Goal: Task Accomplishment & Management: Complete application form

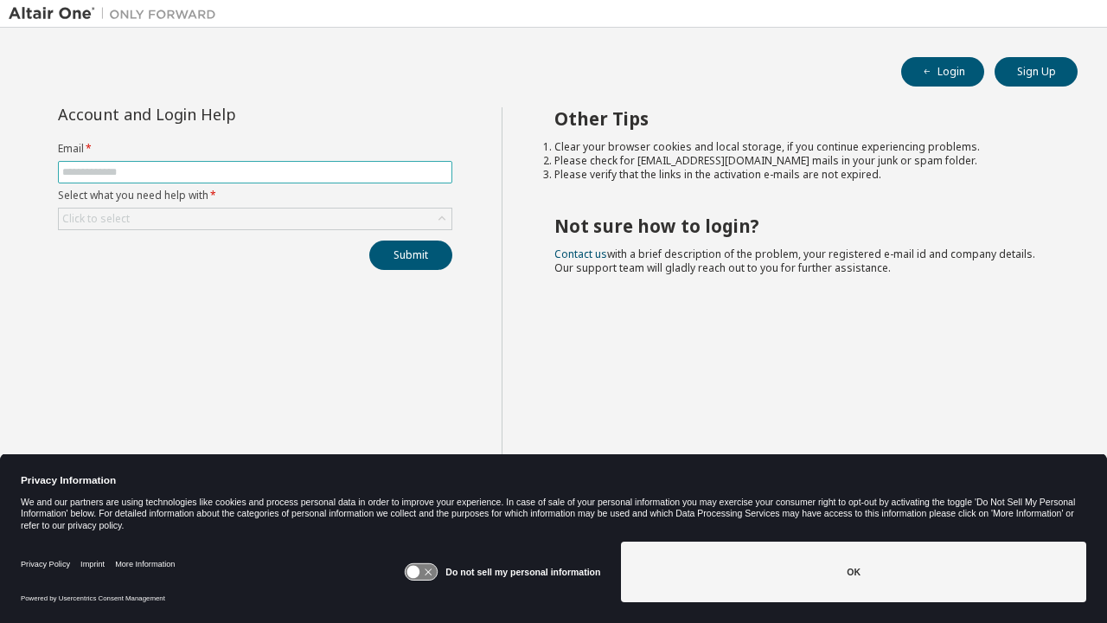
click at [259, 174] on input "text" at bounding box center [255, 172] width 386 height 14
type input "**********"
click at [246, 207] on form "**********" at bounding box center [255, 186] width 394 height 88
click at [230, 218] on div "Click to select" at bounding box center [255, 218] width 393 height 21
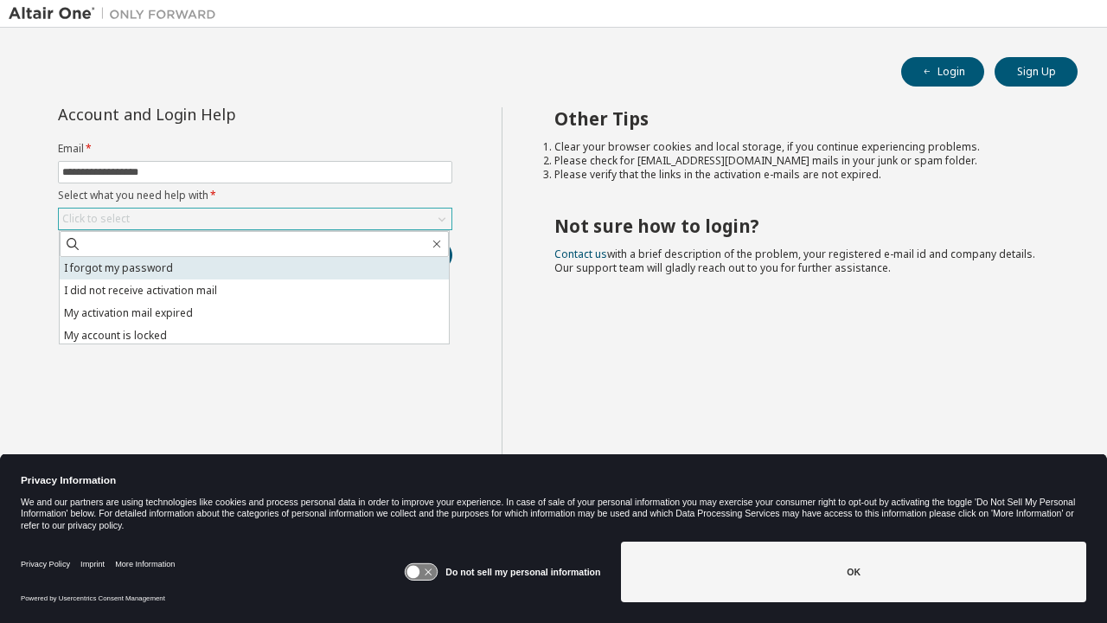
click at [214, 259] on li "I forgot my password" at bounding box center [254, 268] width 389 height 22
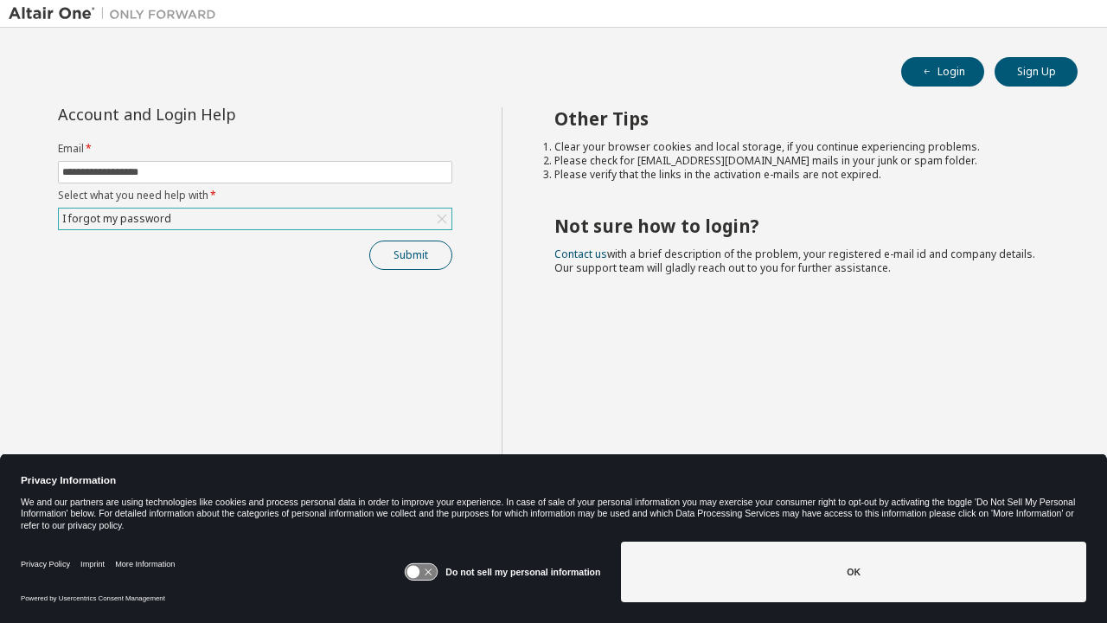
click at [422, 252] on button "Submit" at bounding box center [410, 254] width 83 height 29
click at [428, 249] on button "Submit" at bounding box center [410, 254] width 83 height 29
click at [350, 217] on div "I forgot my password" at bounding box center [255, 218] width 393 height 21
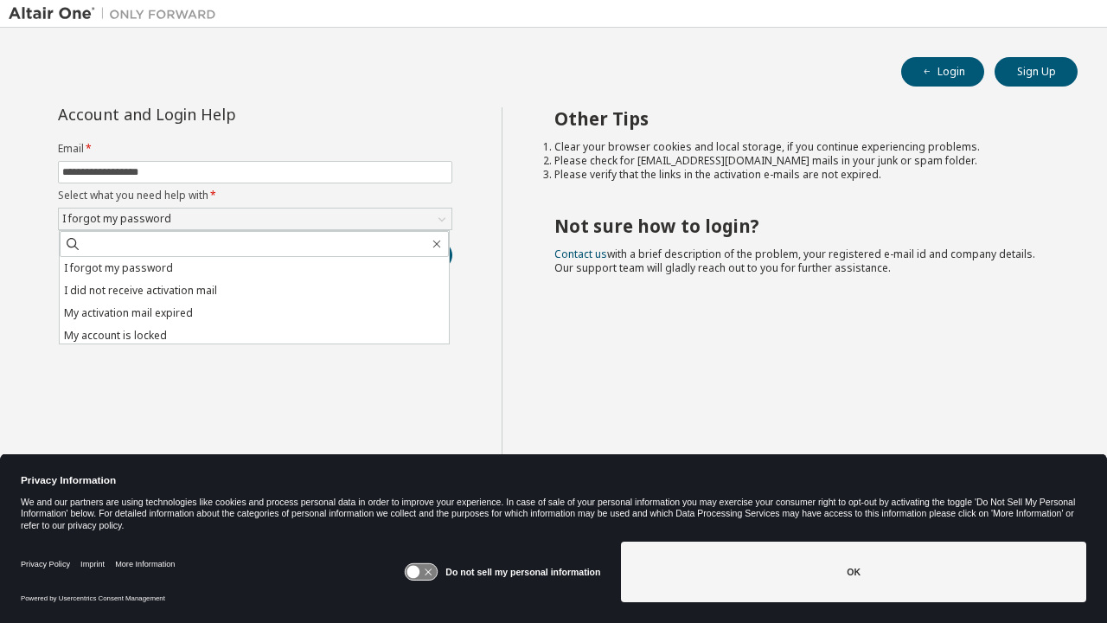
click at [352, 372] on div "**********" at bounding box center [255, 325] width 493 height 436
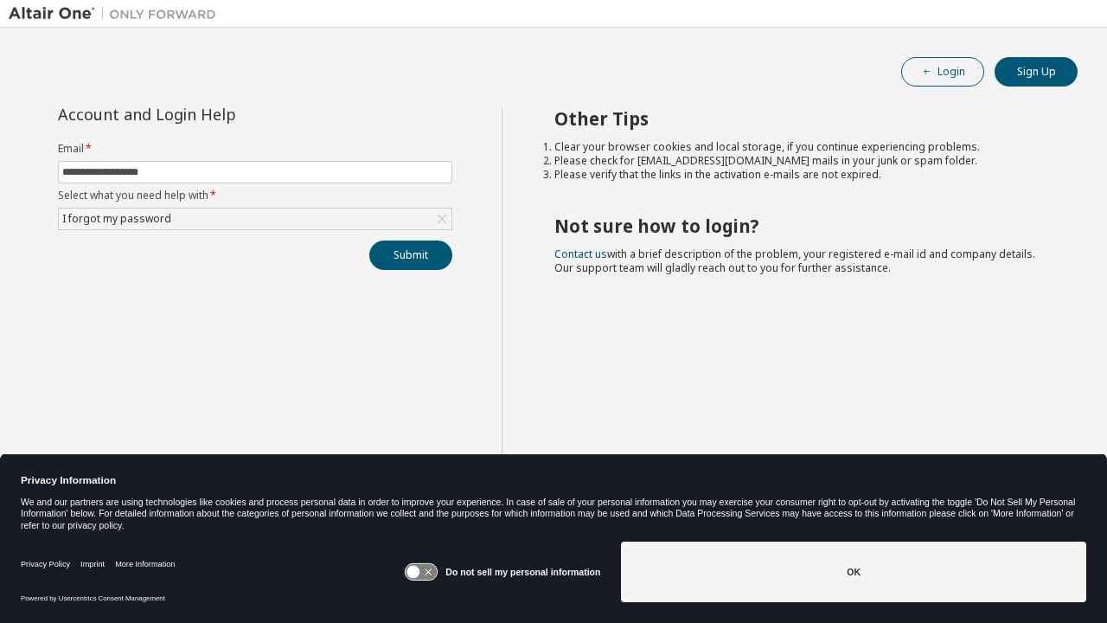
click at [944, 79] on button "Login" at bounding box center [942, 71] width 83 height 29
click at [964, 66] on button "Login" at bounding box center [942, 71] width 83 height 29
click at [254, 176] on input "text" at bounding box center [255, 172] width 386 height 14
click at [99, 175] on input "**********" at bounding box center [255, 172] width 386 height 14
type input "**********"
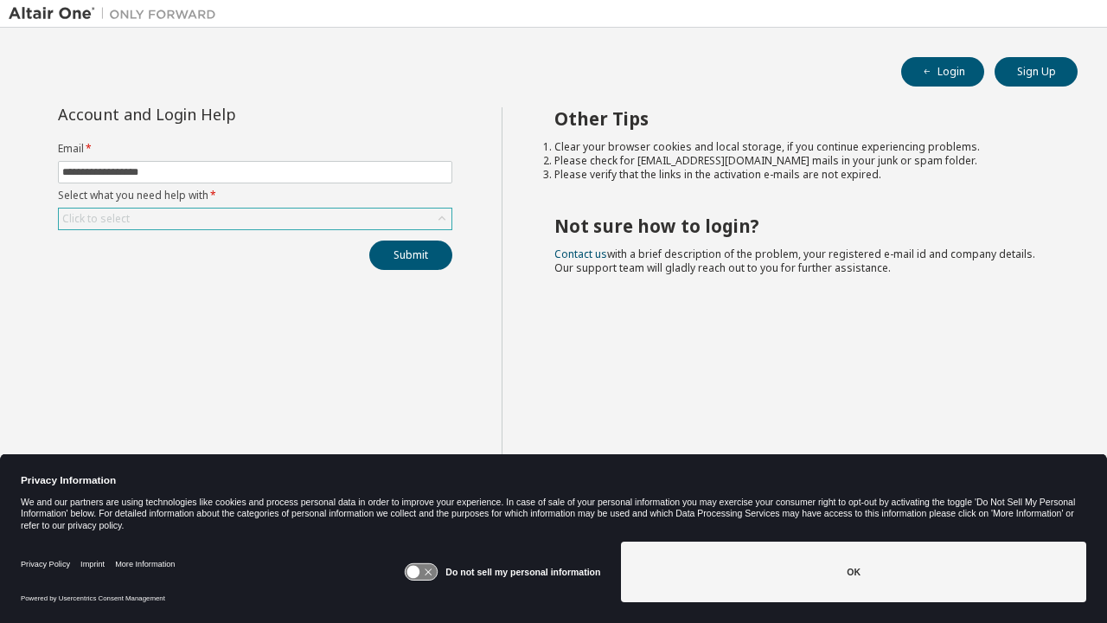
click at [253, 222] on div "Click to select" at bounding box center [255, 218] width 393 height 21
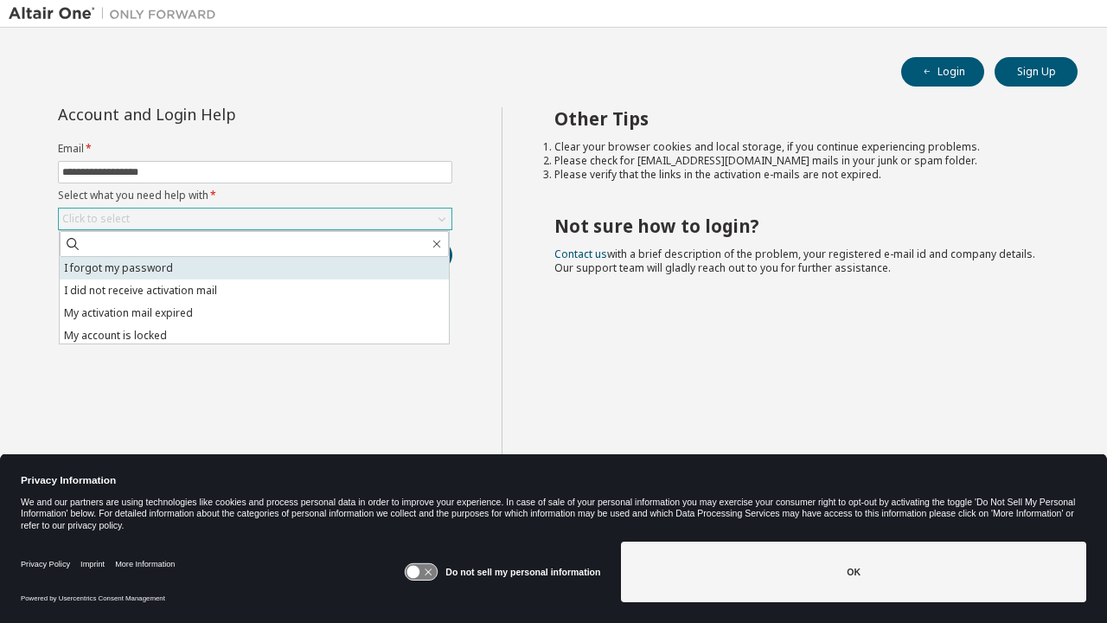
click at [211, 267] on li "I forgot my password" at bounding box center [254, 268] width 389 height 22
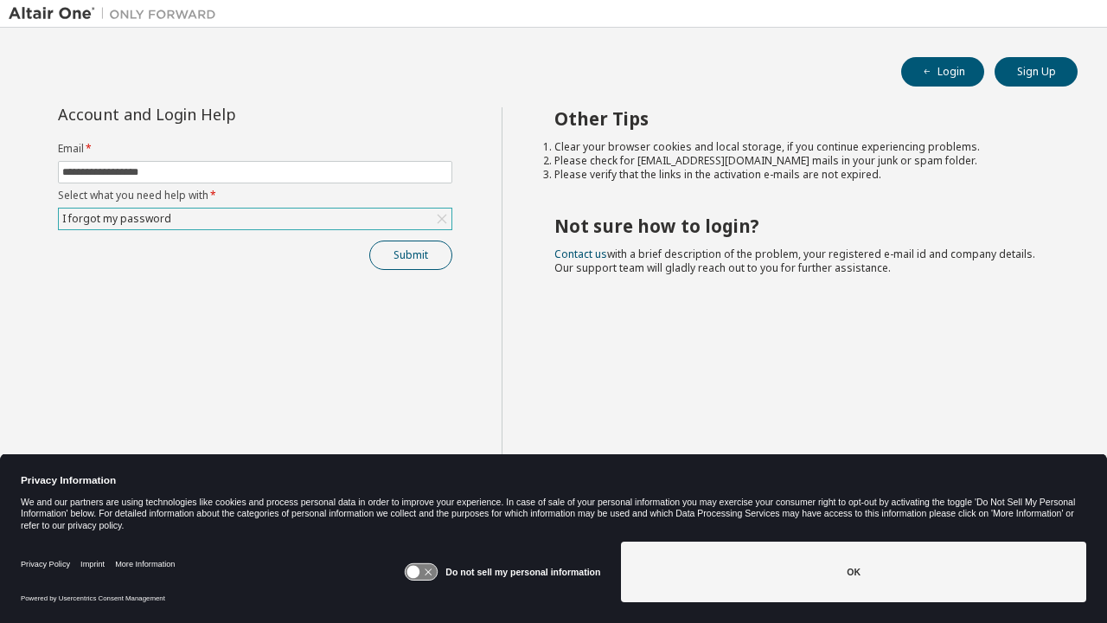
click at [395, 259] on button "Submit" at bounding box center [410, 254] width 83 height 29
click at [562, 252] on link "Contact us" at bounding box center [580, 253] width 53 height 15
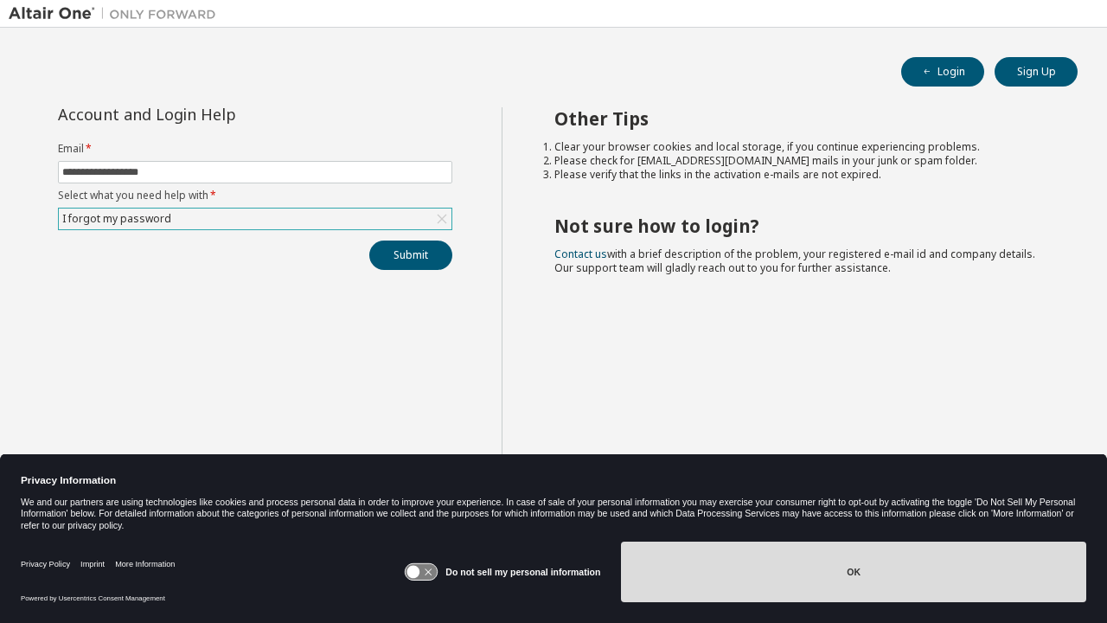
click at [686, 578] on button "OK" at bounding box center [853, 571] width 465 height 61
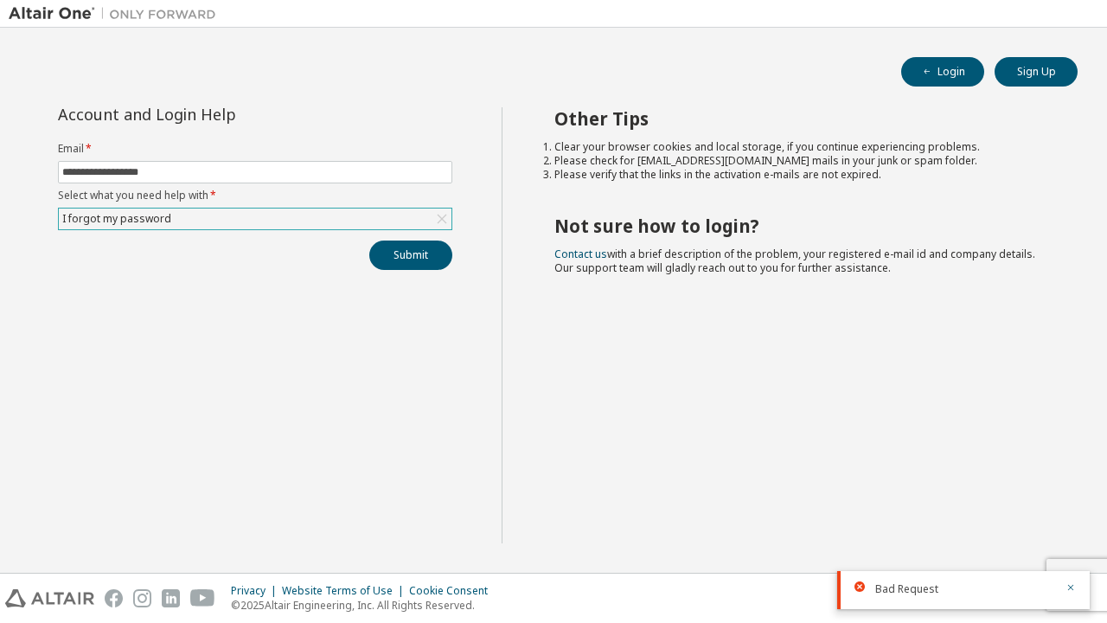
click at [1078, 589] on div "Bad Request" at bounding box center [963, 590] width 253 height 38
click at [1073, 589] on icon "button" at bounding box center [1070, 587] width 10 height 10
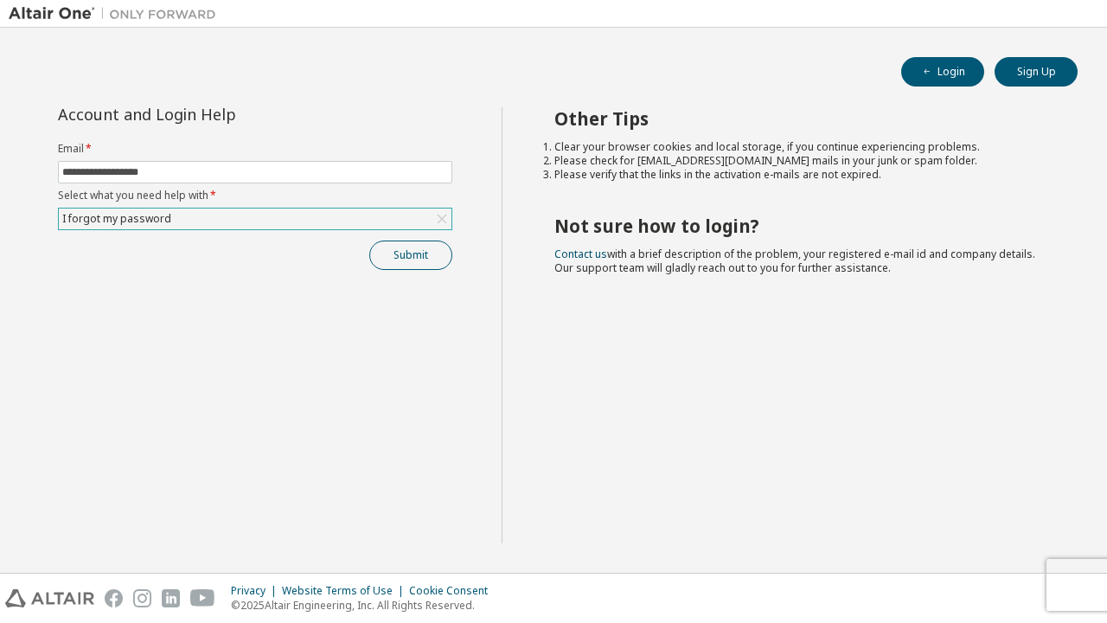
click at [406, 251] on button "Submit" at bounding box center [410, 254] width 83 height 29
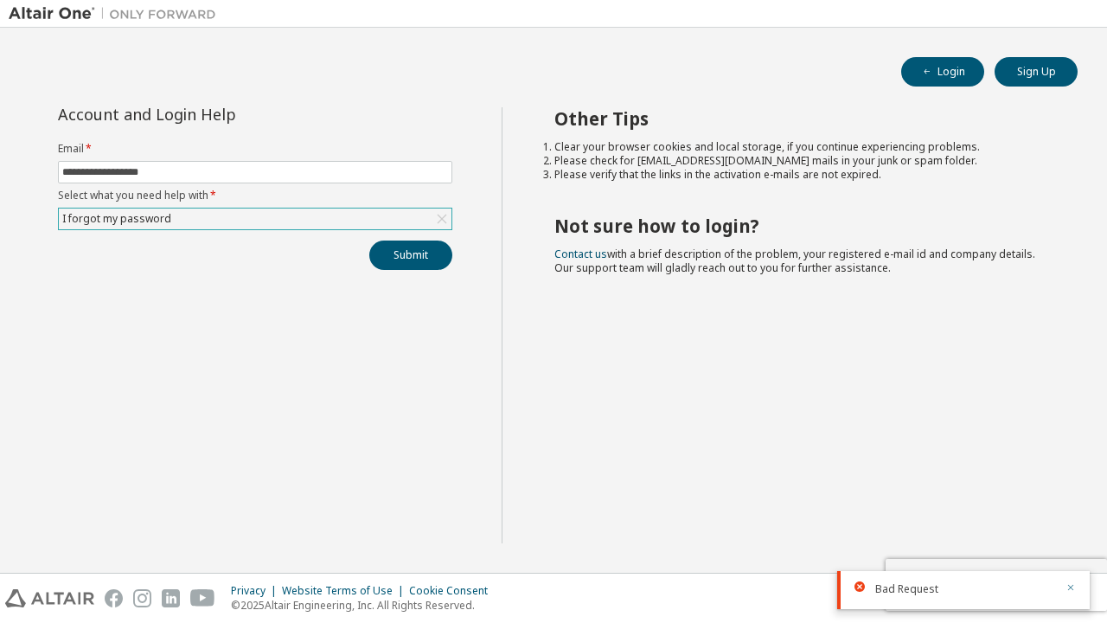
click at [1071, 585] on icon "button" at bounding box center [1070, 587] width 10 height 10
click at [291, 212] on div "I forgot my password" at bounding box center [255, 218] width 393 height 21
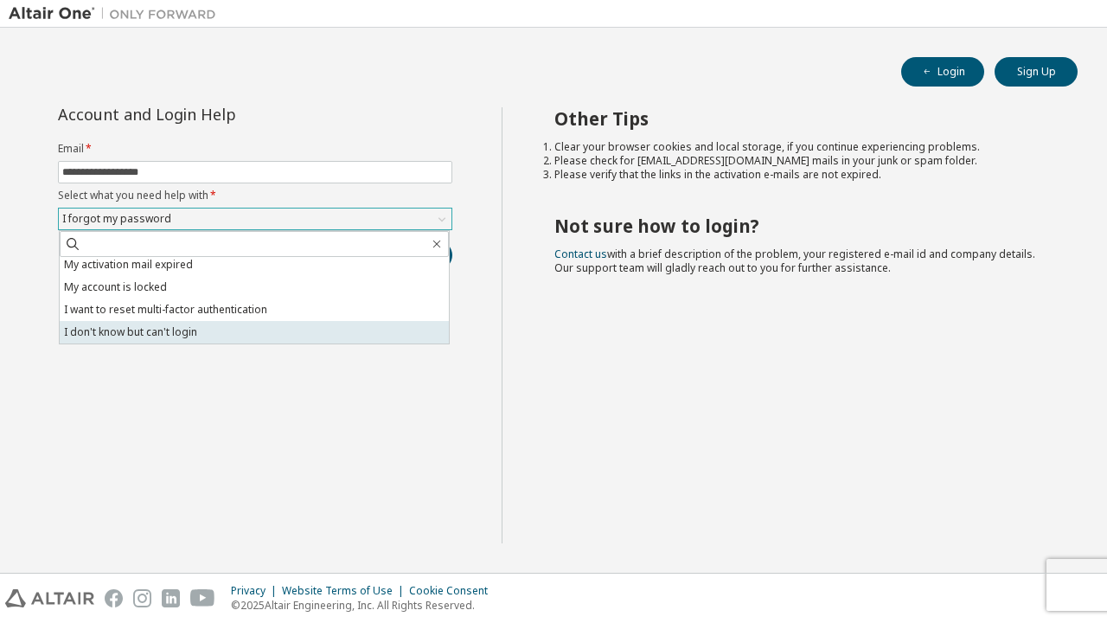
scroll to position [48, 0]
click at [212, 328] on li "I don't know but can't login" at bounding box center [254, 332] width 389 height 22
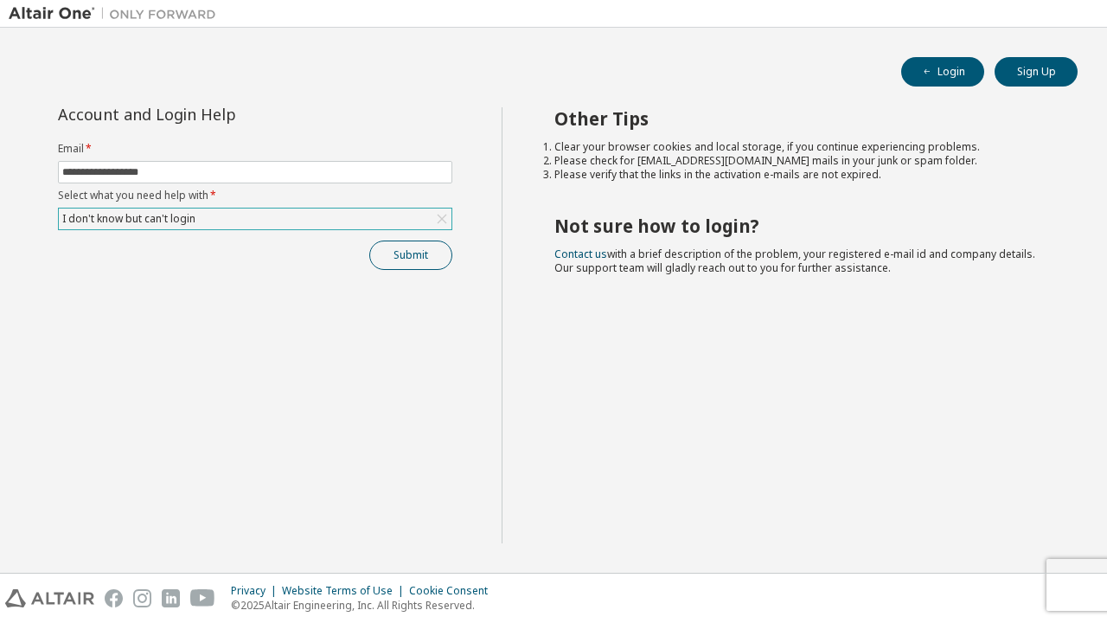
click at [408, 258] on button "Submit" at bounding box center [410, 254] width 83 height 29
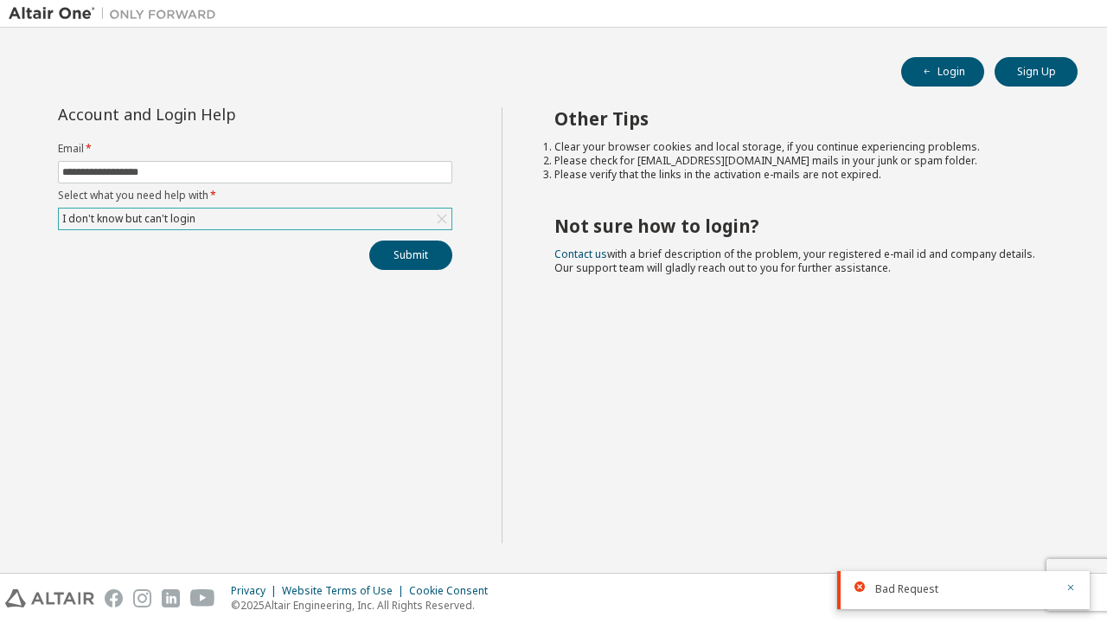
click at [354, 204] on form "**********" at bounding box center [255, 186] width 394 height 88
click at [251, 215] on div "I don't know but can't login" at bounding box center [255, 218] width 393 height 21
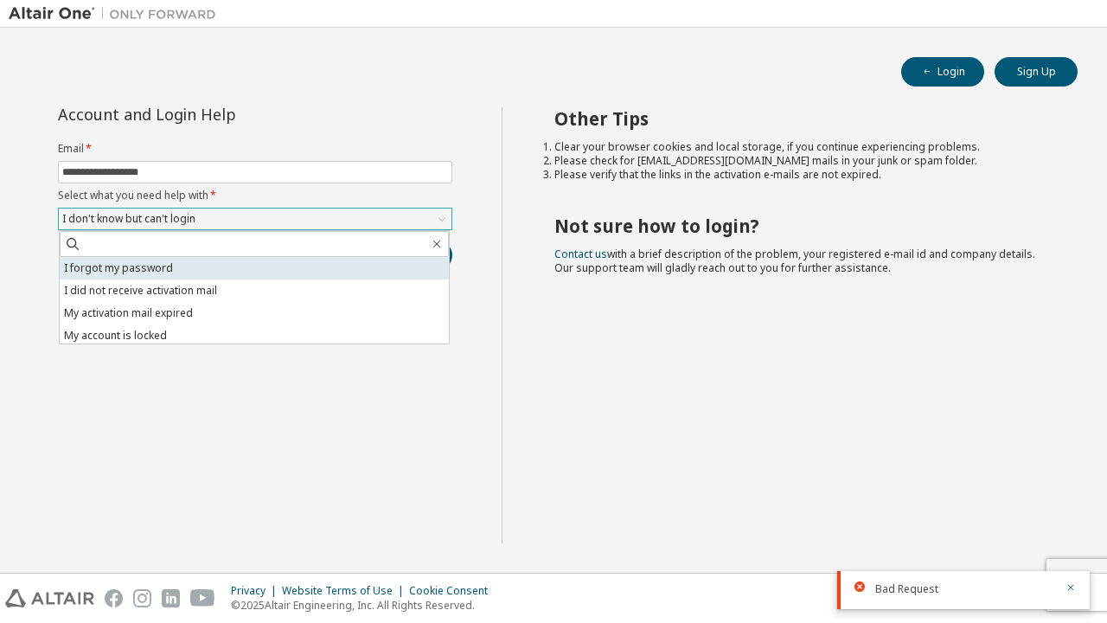
click at [253, 272] on li "I forgot my password" at bounding box center [254, 268] width 389 height 22
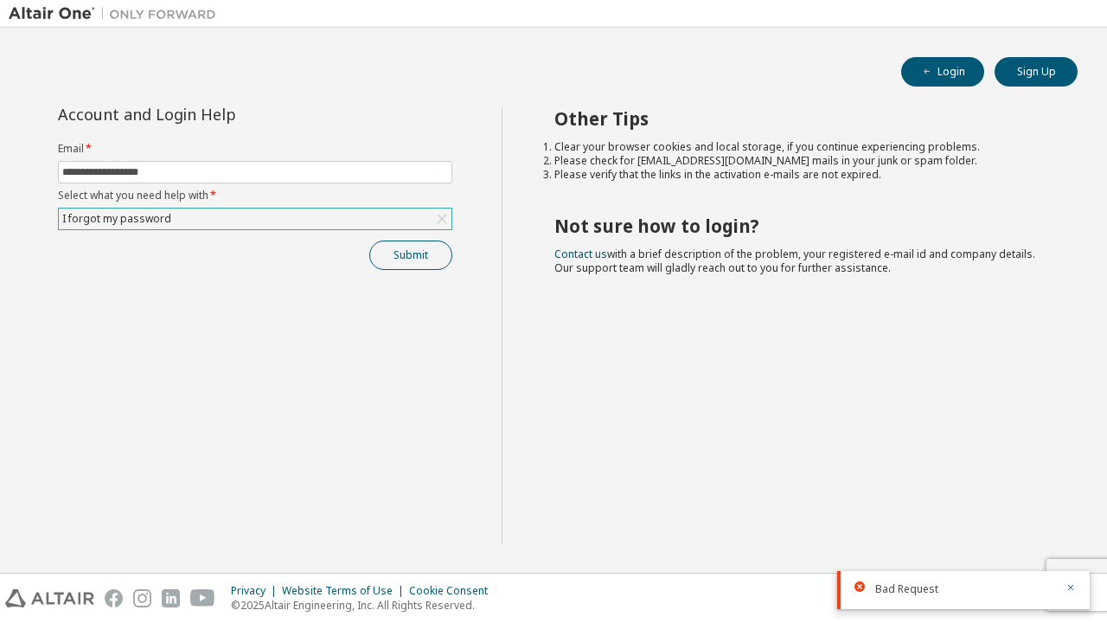
click at [400, 264] on button "Submit" at bounding box center [410, 254] width 83 height 29
